Goal: Task Accomplishment & Management: Use online tool/utility

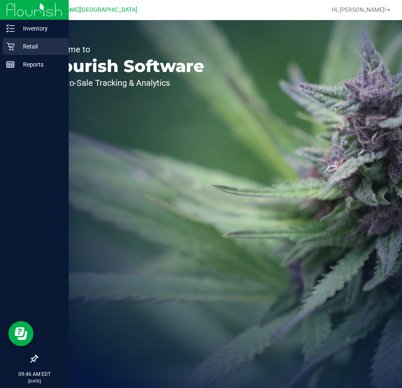
click at [20, 45] on p "Retail" at bounding box center [40, 46] width 50 height 10
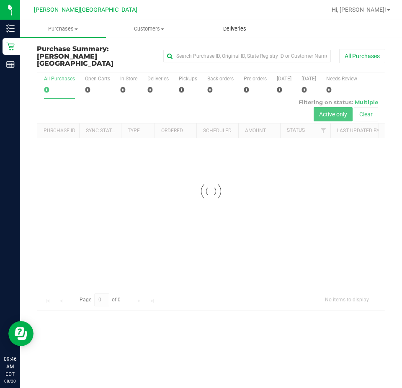
click at [245, 26] on span "Deliveries" at bounding box center [235, 29] width 46 height 8
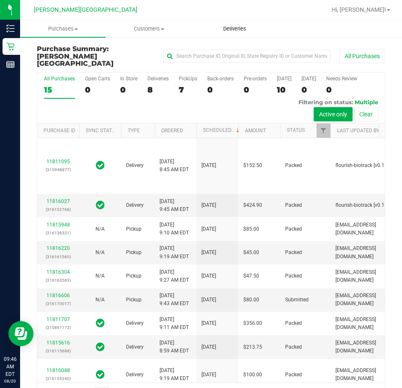
click at [245, 26] on span "Deliveries" at bounding box center [235, 29] width 46 height 8
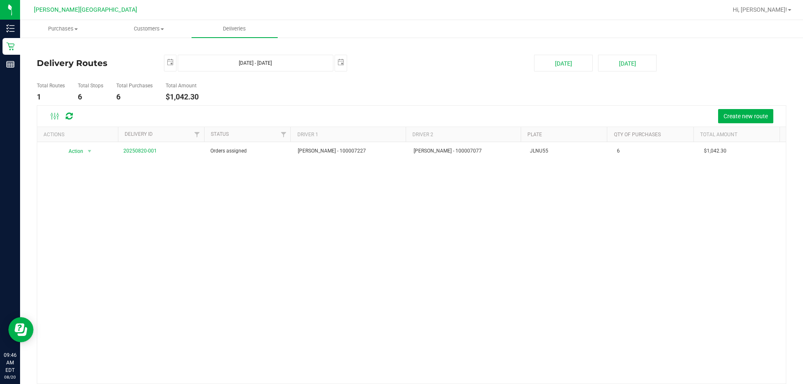
click at [335, 227] on div "Action Action Cancel Delivery Edit Delivery View Delivery 20250820-001 Orders a…" at bounding box center [411, 263] width 749 height 242
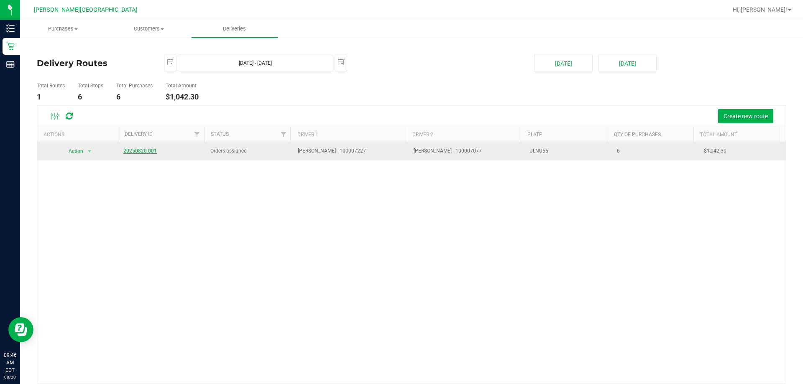
click at [139, 153] on link "20250820-001" at bounding box center [139, 151] width 33 height 6
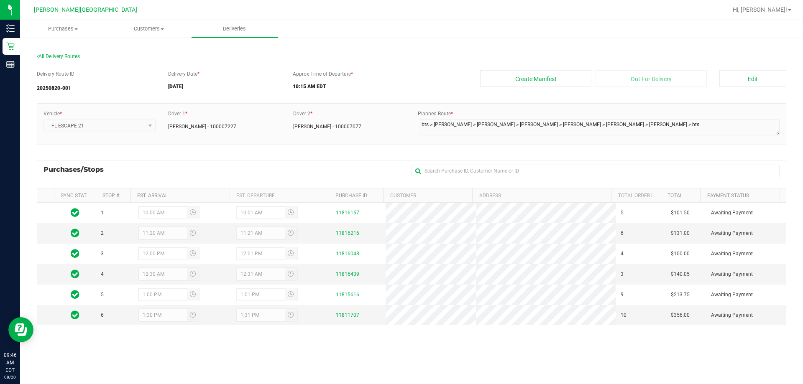
click at [210, 157] on div "Delivery Route ID 20250820-001 Delivery Date * [DATE] Approx Time of Departure …" at bounding box center [412, 268] width 750 height 408
click at [401, 72] on div "Approx Time of Departure * 10:15 AM EDT" at bounding box center [380, 81] width 187 height 23
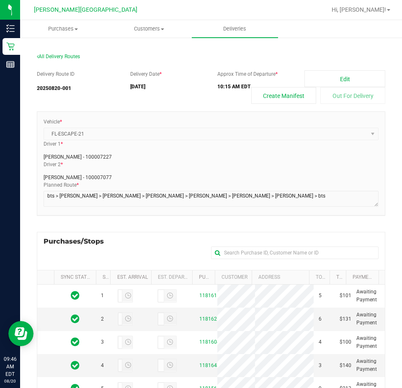
click at [215, 104] on div "Delivery Route ID 20250820-001 Delivery Date * [DATE] Approx Time of Departure …" at bounding box center [211, 310] width 348 height 493
click at [277, 64] on div "Delivery Route ID 20250820-001 Delivery Date * [DATE] Approx Time of Departure …" at bounding box center [211, 310] width 348 height 493
click at [277, 90] on button "Create Manifest" at bounding box center [283, 95] width 65 height 17
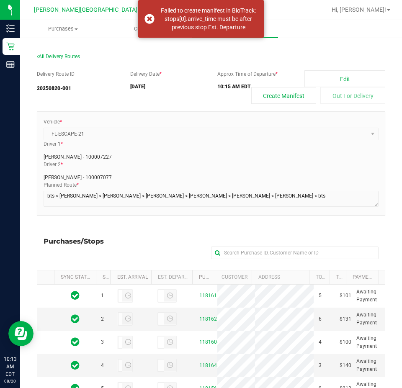
click at [281, 67] on div "Delivery Route ID 20250820-001 Delivery Date * [DATE] Approx Time of Departure …" at bounding box center [211, 310] width 348 height 493
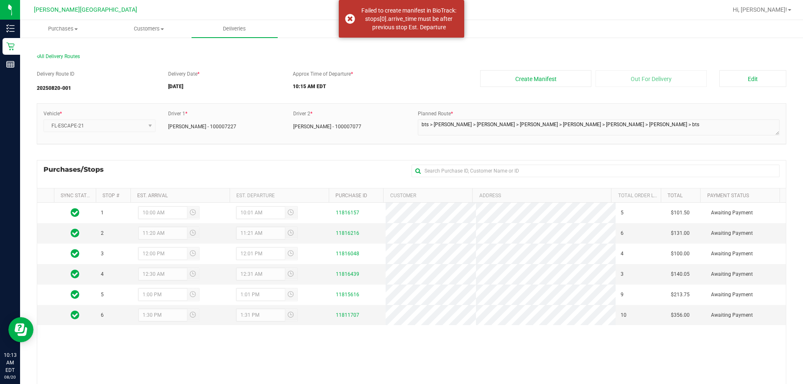
click at [354, 149] on div "Vehicle * FL-ESCAPE-21 Driver 1 * [PERSON_NAME] - 100007227 Driver 2 * [PERSON_…" at bounding box center [412, 127] width 750 height 49
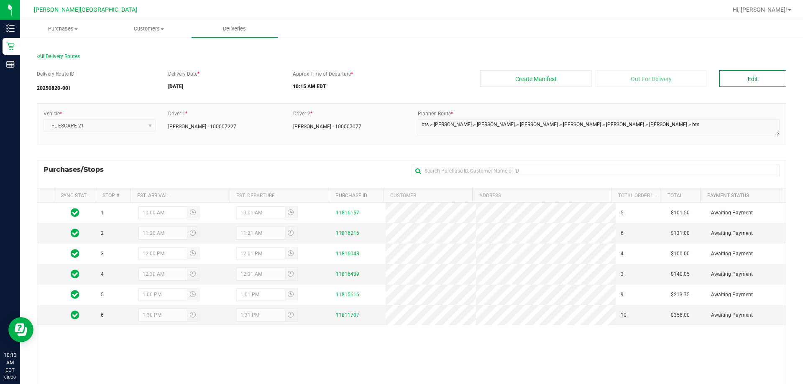
click at [401, 75] on button "Edit" at bounding box center [753, 78] width 67 height 17
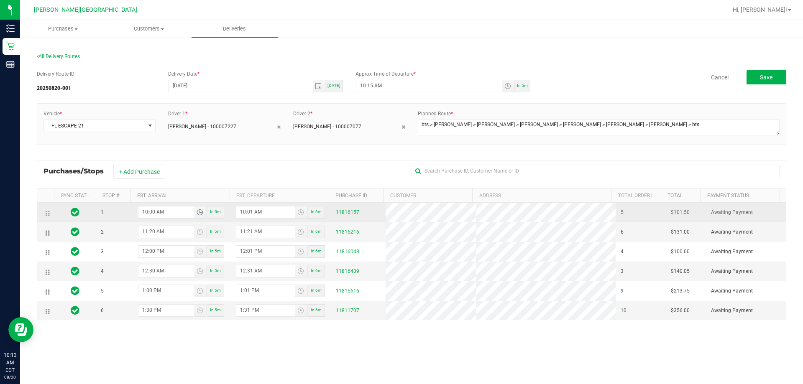
click at [152, 215] on input "10:00 AM" at bounding box center [166, 212] width 56 height 10
type input "10:03 AM"
type input "10:04 AM"
type input "10:30 AM"
type input "10:31 AM"
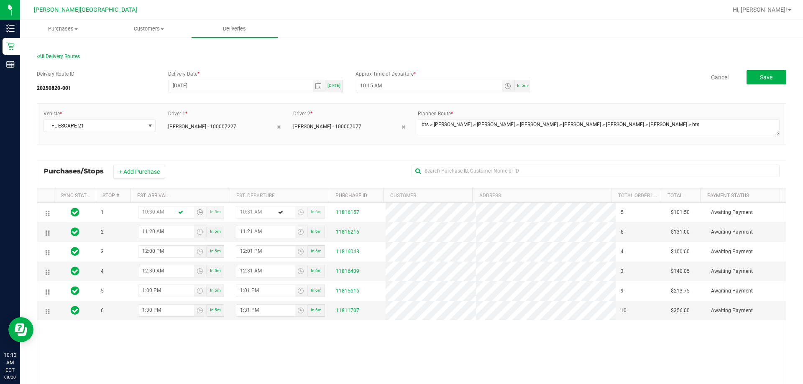
type input "10:30 AM"
click at [204, 160] on div "Purchases/Stops + Add Purchase" at bounding box center [412, 174] width 750 height 28
click at [401, 82] on button "Save" at bounding box center [767, 77] width 40 height 14
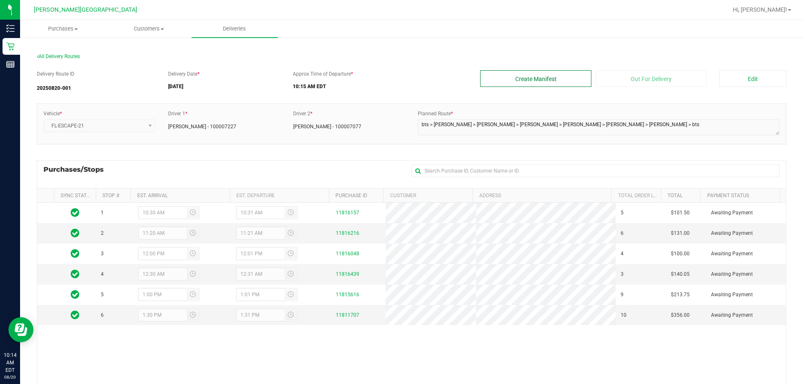
click at [401, 78] on button "Create Manifest" at bounding box center [535, 78] width 111 height 17
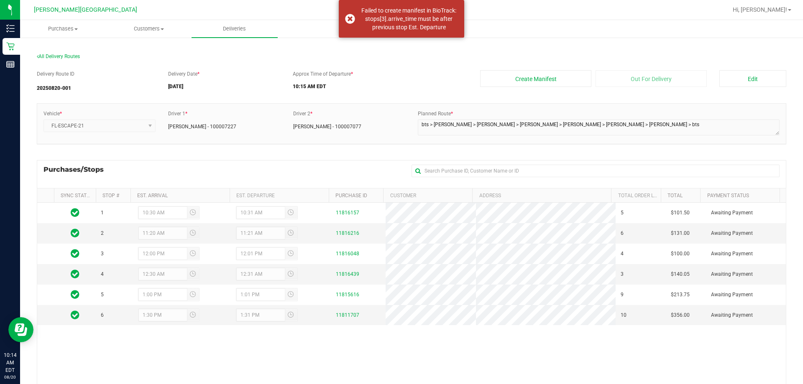
click at [401, 54] on div "All Delivery Routes" at bounding box center [412, 58] width 750 height 11
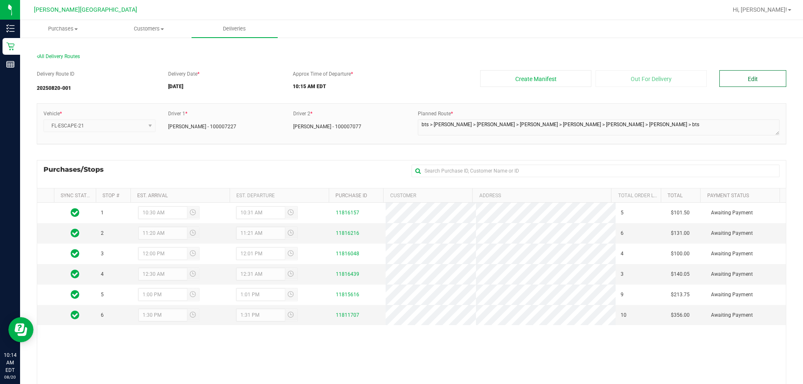
click at [401, 77] on button "Edit" at bounding box center [753, 78] width 67 height 17
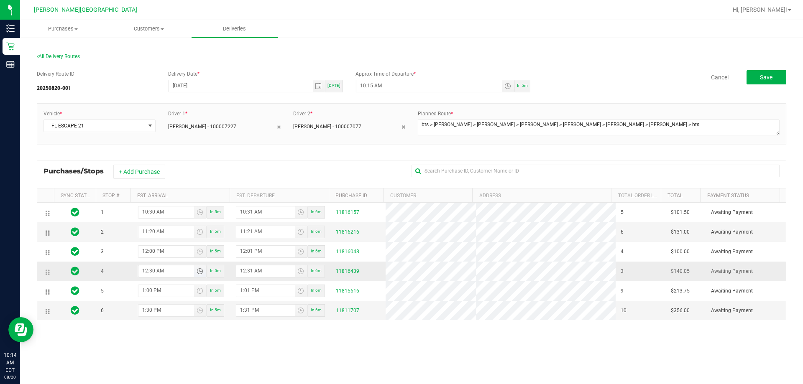
click at [160, 271] on input "12:30 AM" at bounding box center [166, 271] width 56 height 10
type input "12:30 PM"
type input "12:31 PM"
type input "12:30 PM"
click at [191, 351] on div "1 10:30 AM In 5m 10:31 AM In 6m 11816157 5 $101.50 Awaiting Payment 2 11:20 AM …" at bounding box center [411, 324] width 749 height 242
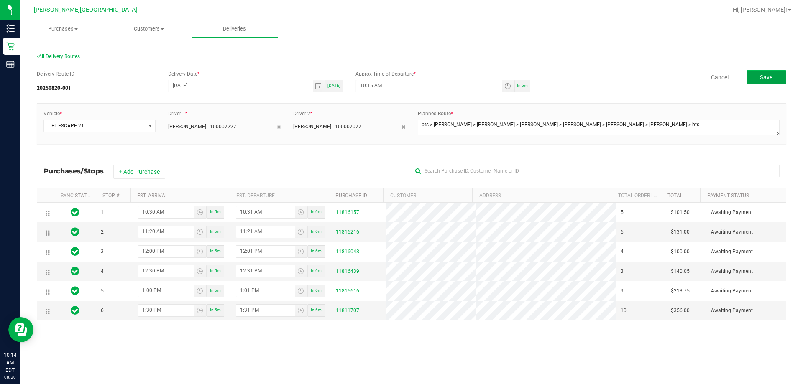
click at [401, 82] on button "Save" at bounding box center [767, 77] width 40 height 14
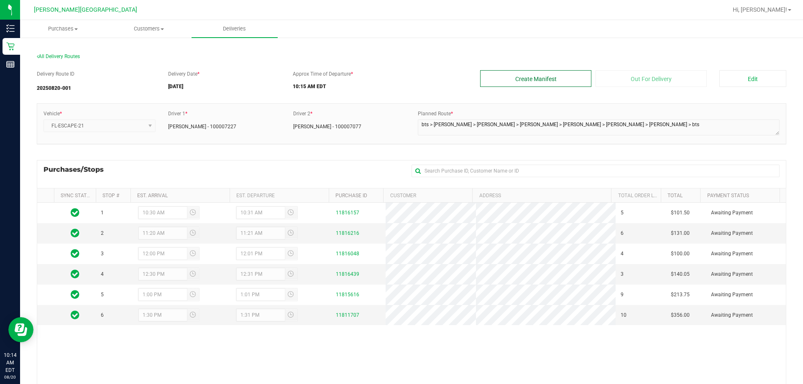
click at [401, 82] on button "Create Manifest" at bounding box center [535, 78] width 111 height 17
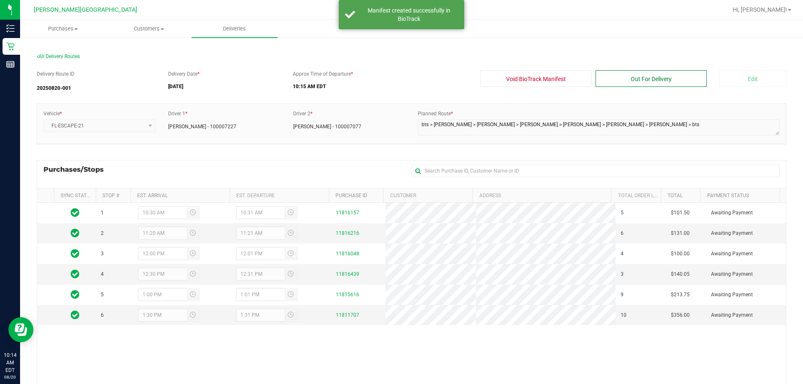
click at [401, 77] on button "Out For Delivery" at bounding box center [651, 78] width 111 height 17
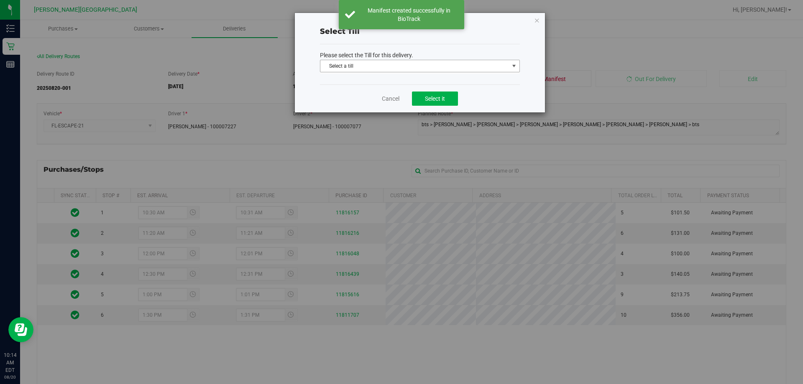
click at [396, 64] on span "Select a till" at bounding box center [414, 66] width 189 height 12
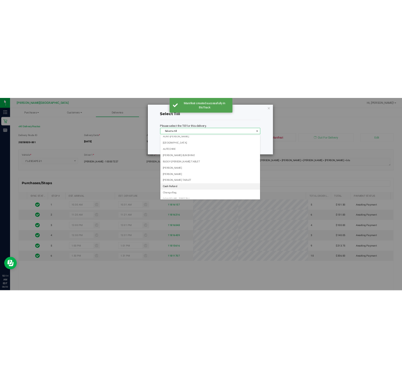
scroll to position [84, 0]
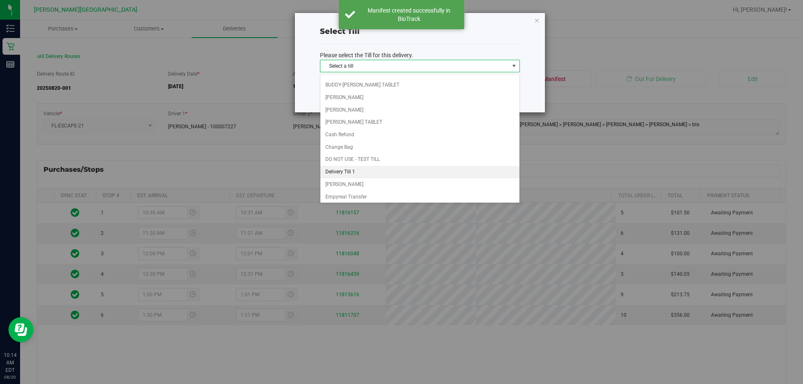
click at [371, 171] on li "Delivery Till 1" at bounding box center [419, 172] width 199 height 13
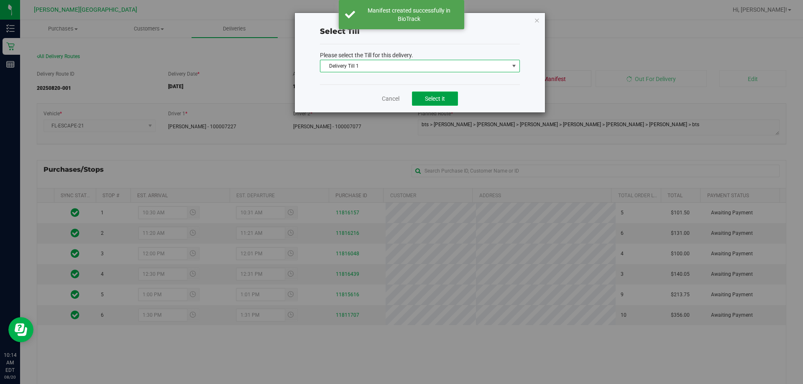
click at [401, 96] on span "Select it" at bounding box center [435, 98] width 20 height 7
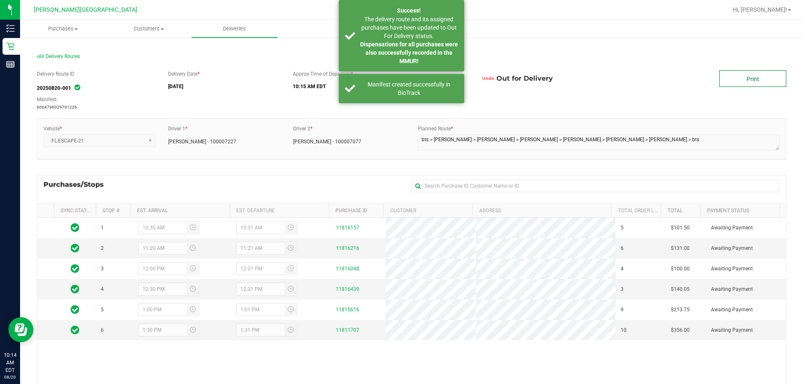
click at [401, 83] on link "Print" at bounding box center [753, 78] width 67 height 17
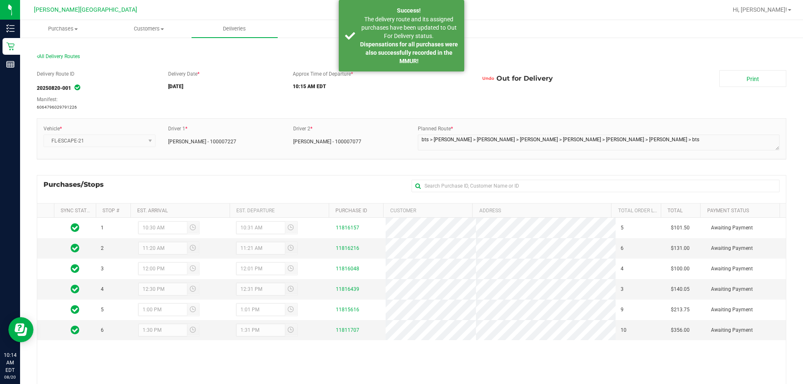
click at [262, 92] on div "Delivery Date * [DATE]" at bounding box center [224, 81] width 125 height 23
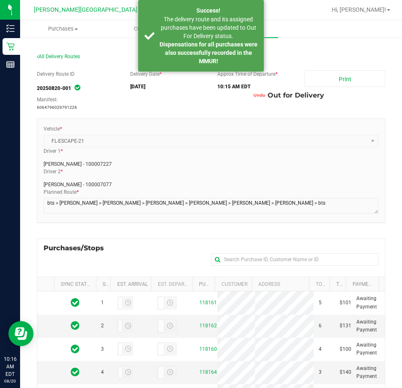
click at [226, 97] on div "Delivery Route ID 20250820-001 Manifest: 6064796029791226 Delivery Date * [DATE…" at bounding box center [211, 90] width 348 height 41
click at [332, 108] on div "Delivery Route ID 20250820-001 Manifest: 6064796029791226 Delivery Date * [DATE…" at bounding box center [211, 90] width 348 height 41
click at [238, 107] on div "Delivery Route ID 20250820-001 Manifest: 6064796029791226 Delivery Date * [DATE…" at bounding box center [211, 90] width 348 height 41
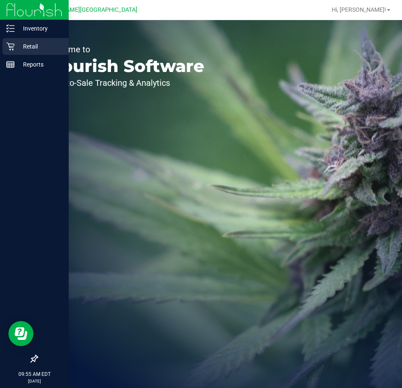
click at [15, 46] on p "Retail" at bounding box center [40, 46] width 50 height 10
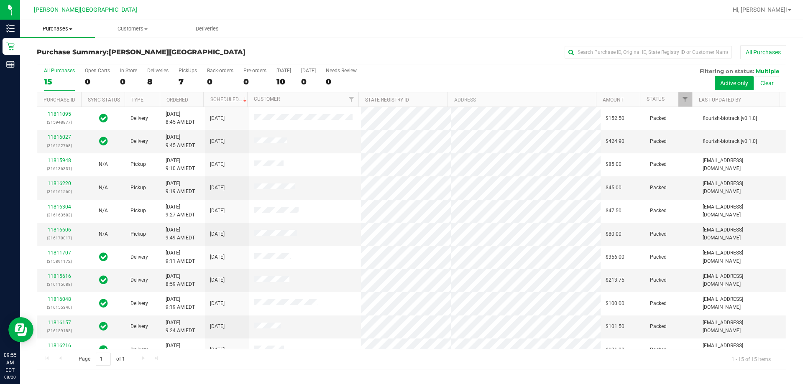
click at [64, 29] on span "Purchases" at bounding box center [57, 29] width 75 height 8
click at [61, 57] on span "Fulfillment" at bounding box center [46, 60] width 52 height 7
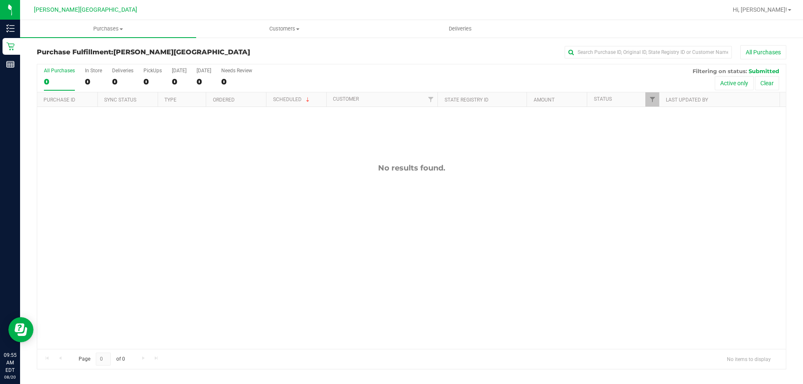
click at [223, 52] on h3 "Purchase Fulfillment: Bonita Springs WC" at bounding box center [162, 53] width 250 height 8
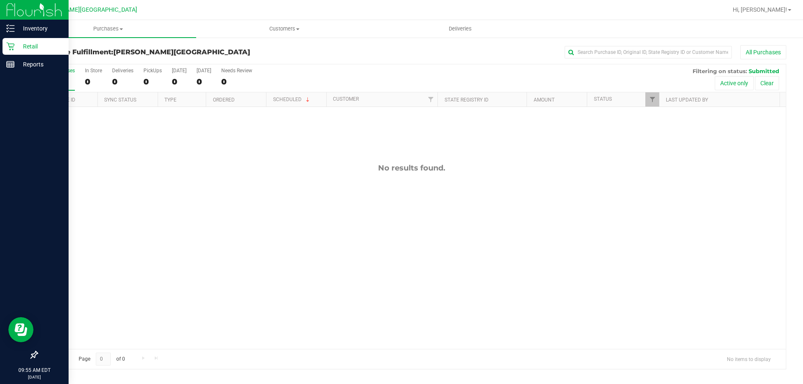
click at [15, 42] on p "Retail" at bounding box center [40, 46] width 50 height 10
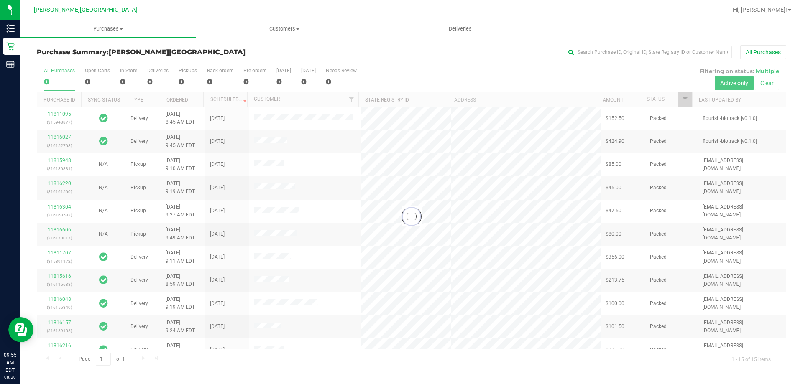
click at [152, 78] on div at bounding box center [411, 216] width 749 height 305
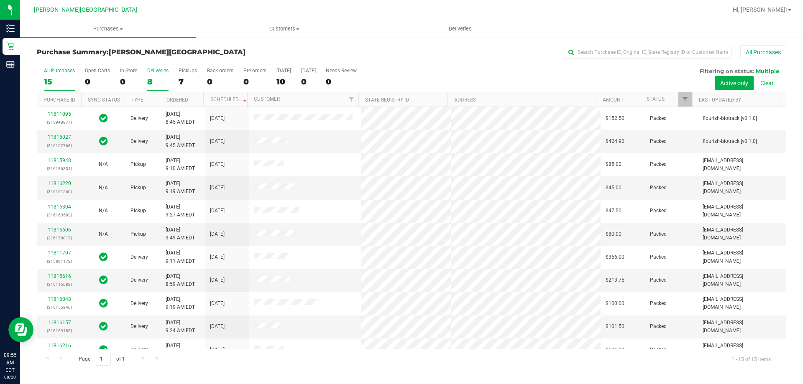
click at [152, 79] on div "8" at bounding box center [157, 82] width 21 height 10
click at [0, 0] on input "Deliveries 8" at bounding box center [0, 0] width 0 height 0
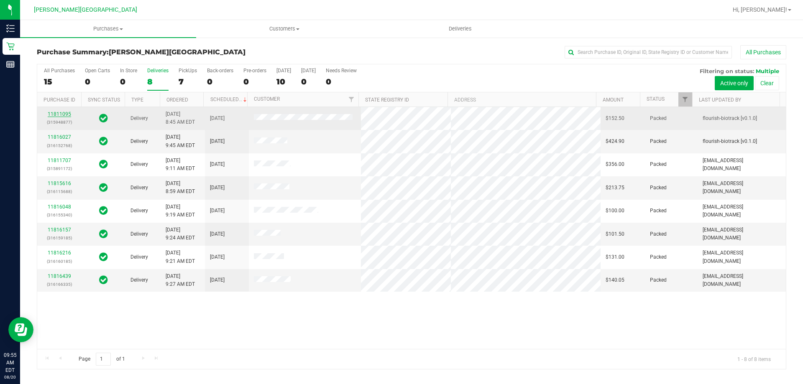
click at [57, 112] on link "11811095" at bounding box center [59, 114] width 23 height 6
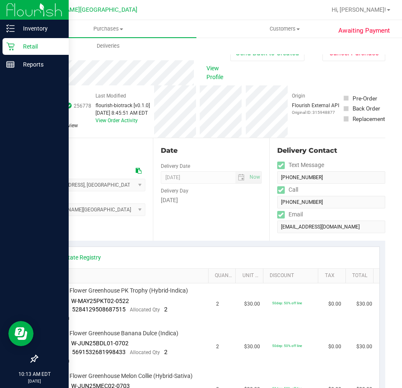
click at [13, 44] on icon at bounding box center [10, 46] width 8 height 8
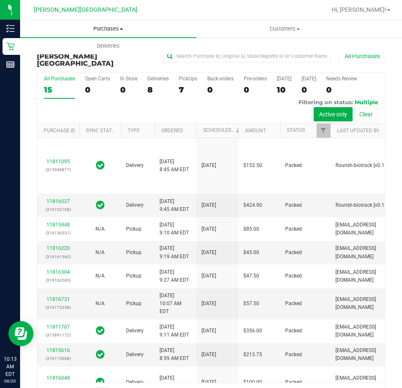
click at [111, 26] on span "Purchases" at bounding box center [108, 29] width 176 height 8
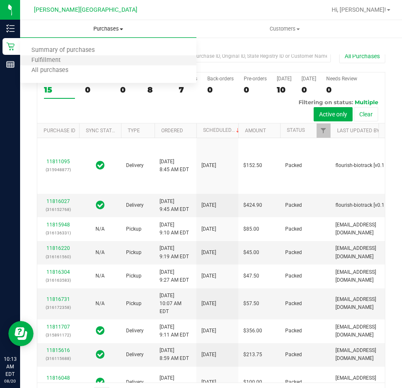
click at [107, 63] on li "Fulfillment" at bounding box center [108, 61] width 176 height 10
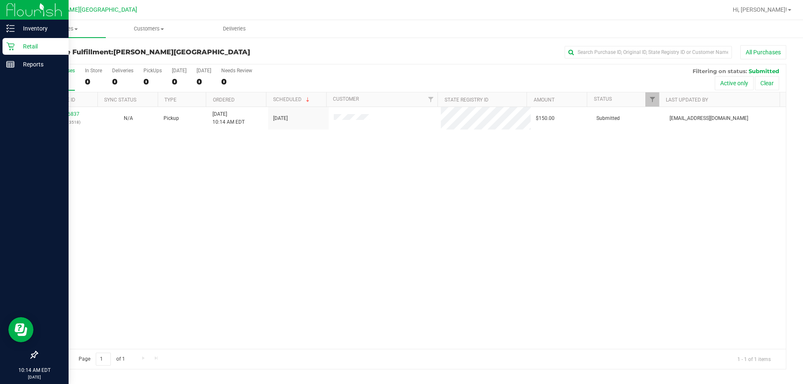
click at [10, 49] on icon at bounding box center [10, 46] width 8 height 8
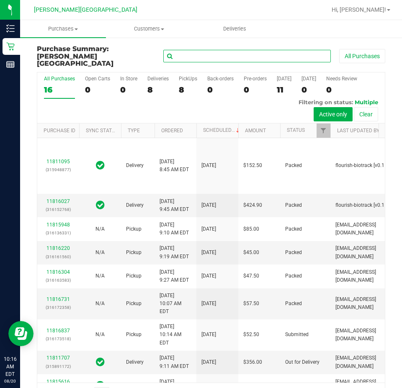
click at [179, 54] on input "text" at bounding box center [246, 56] width 167 height 13
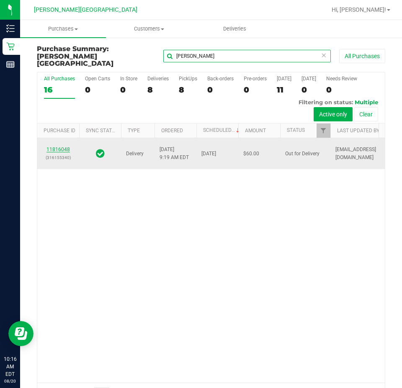
type input "rafael"
click at [58, 152] on link "11816048" at bounding box center [57, 149] width 23 height 6
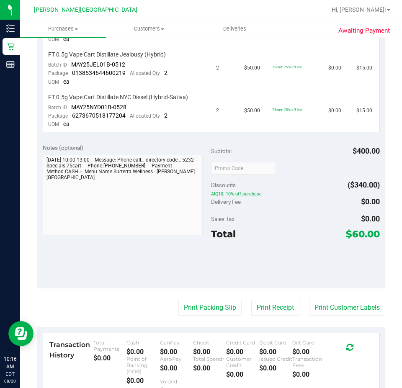
scroll to position [418, 0]
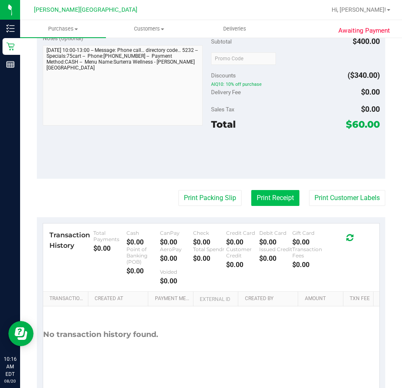
click at [266, 195] on button "Print Receipt" at bounding box center [275, 198] width 48 height 16
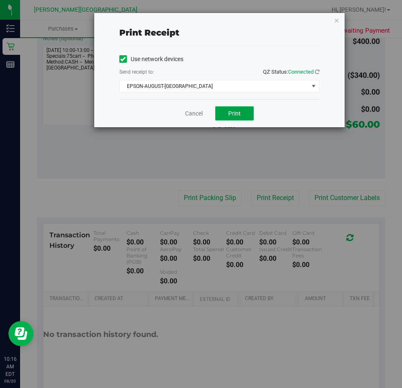
click at [247, 114] on button "Print" at bounding box center [234, 113] width 38 height 14
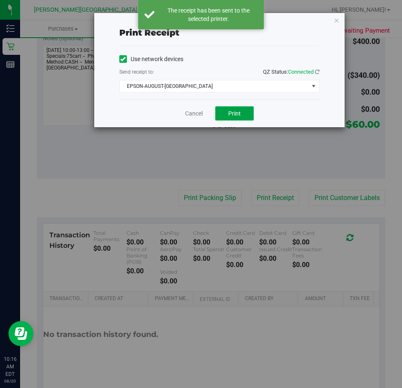
click at [247, 114] on button "Print" at bounding box center [234, 113] width 38 height 14
click at [306, 116] on div "Cancel Print" at bounding box center [219, 113] width 200 height 28
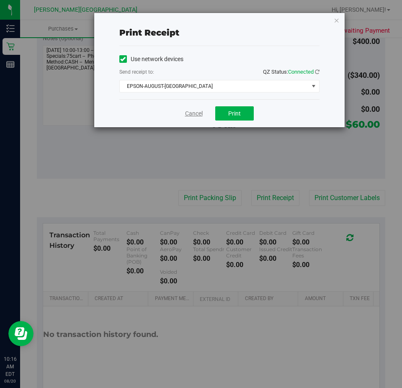
click at [197, 115] on link "Cancel" at bounding box center [194, 113] width 18 height 9
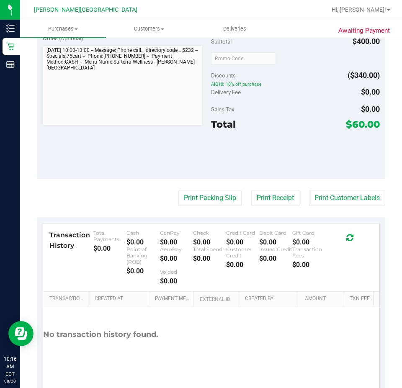
click at [166, 136] on div "Notes (optional) Subtotal $400.00 Discounts ($340.00) AIQ10: 10% off purchase D…" at bounding box center [211, 103] width 348 height 151
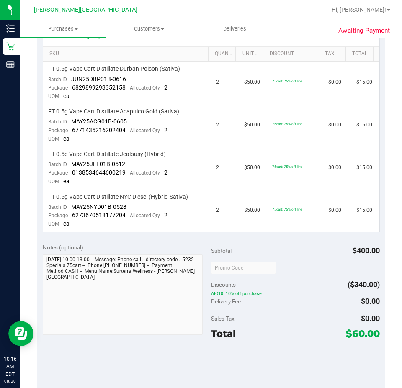
scroll to position [0, 0]
